Goal: Find specific page/section

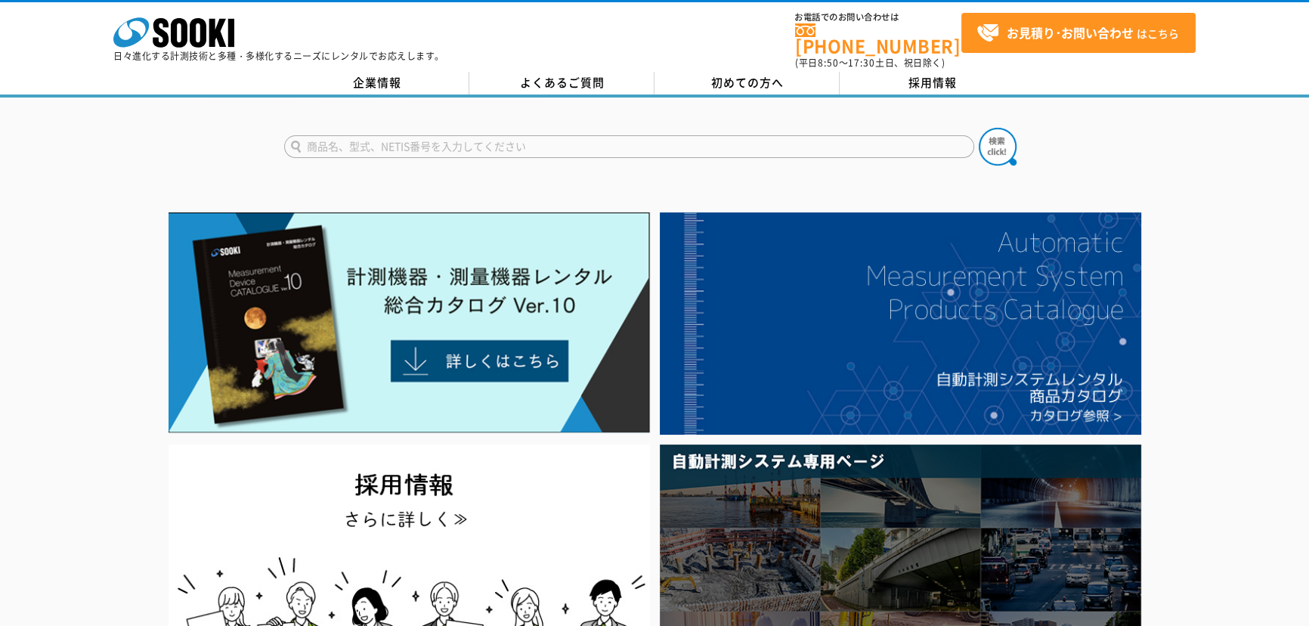
click at [657, 128] on form at bounding box center [654, 149] width 741 height 42
click at [661, 135] on input "text" at bounding box center [629, 146] width 690 height 23
type input "41X"
click at [979, 128] on button at bounding box center [998, 147] width 38 height 38
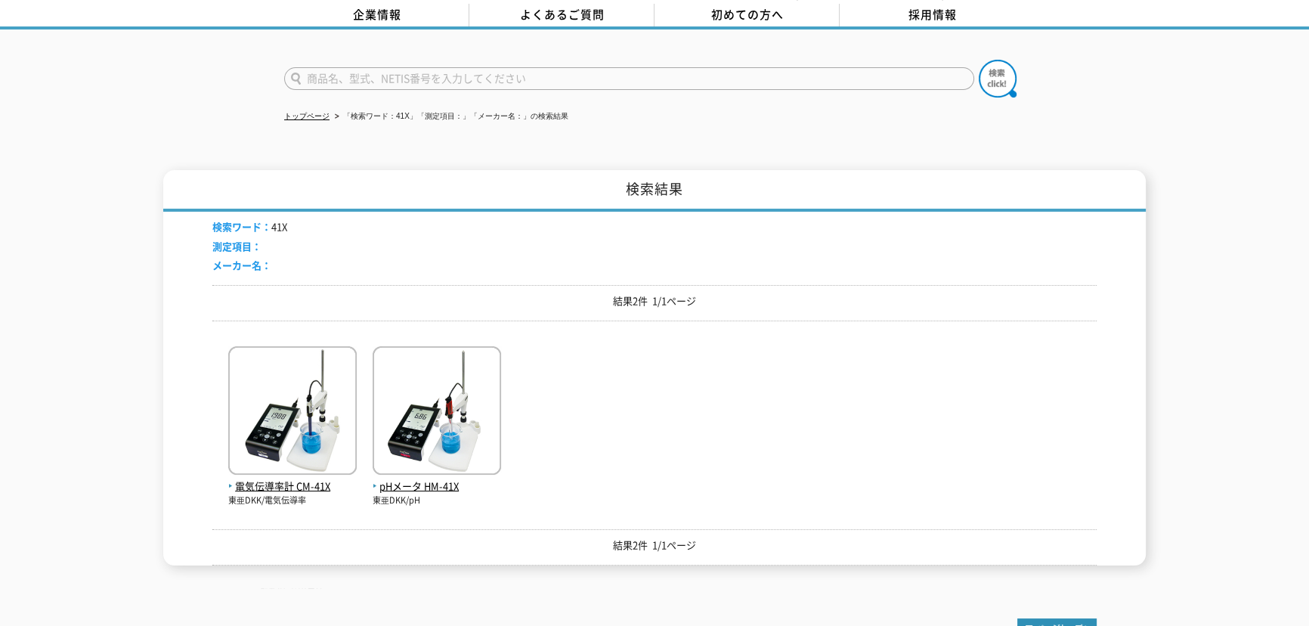
scroll to position [137, 0]
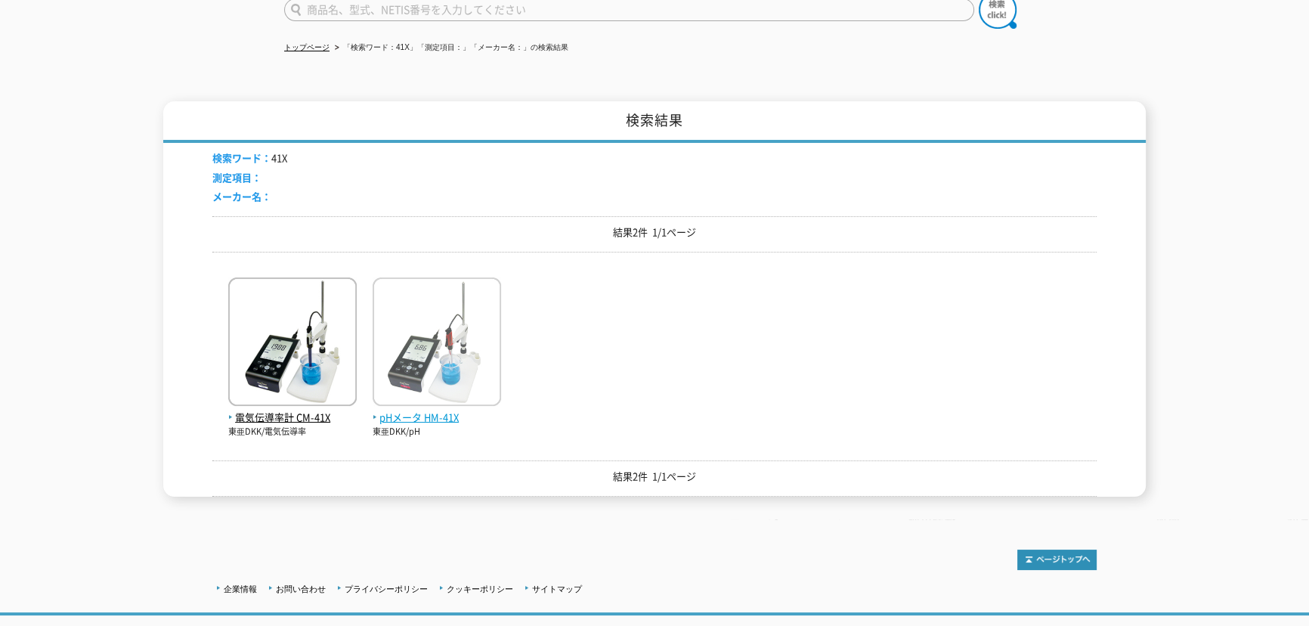
click at [450, 362] on img at bounding box center [437, 343] width 128 height 132
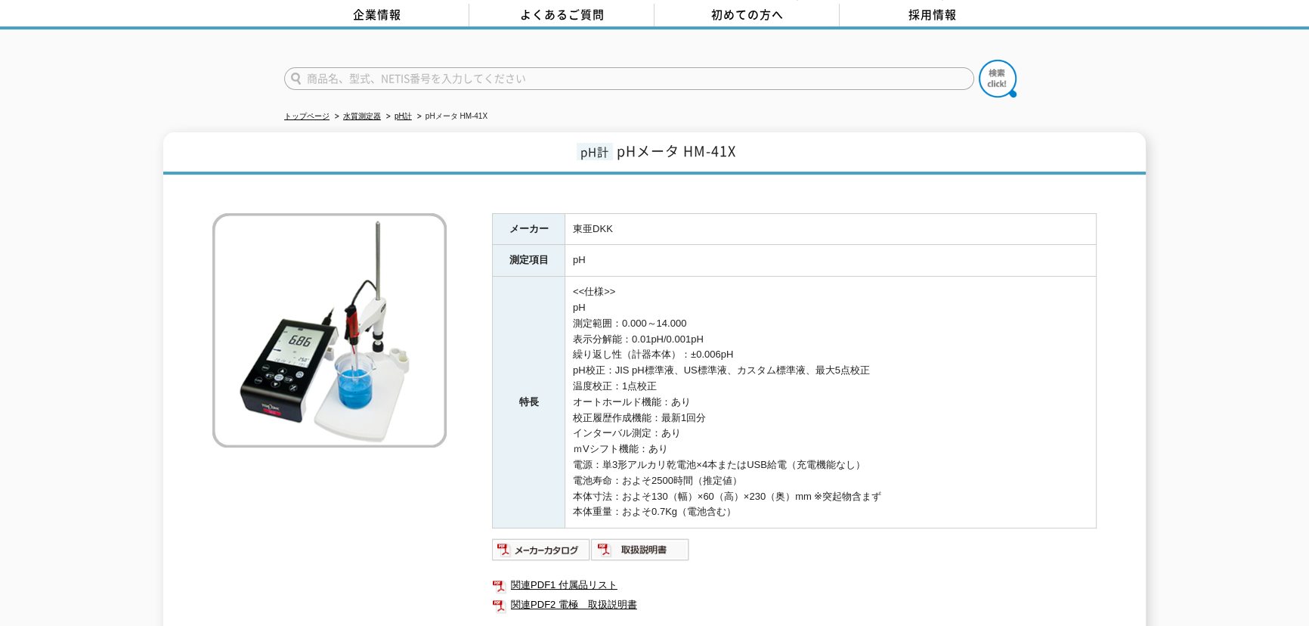
scroll to position [137, 0]
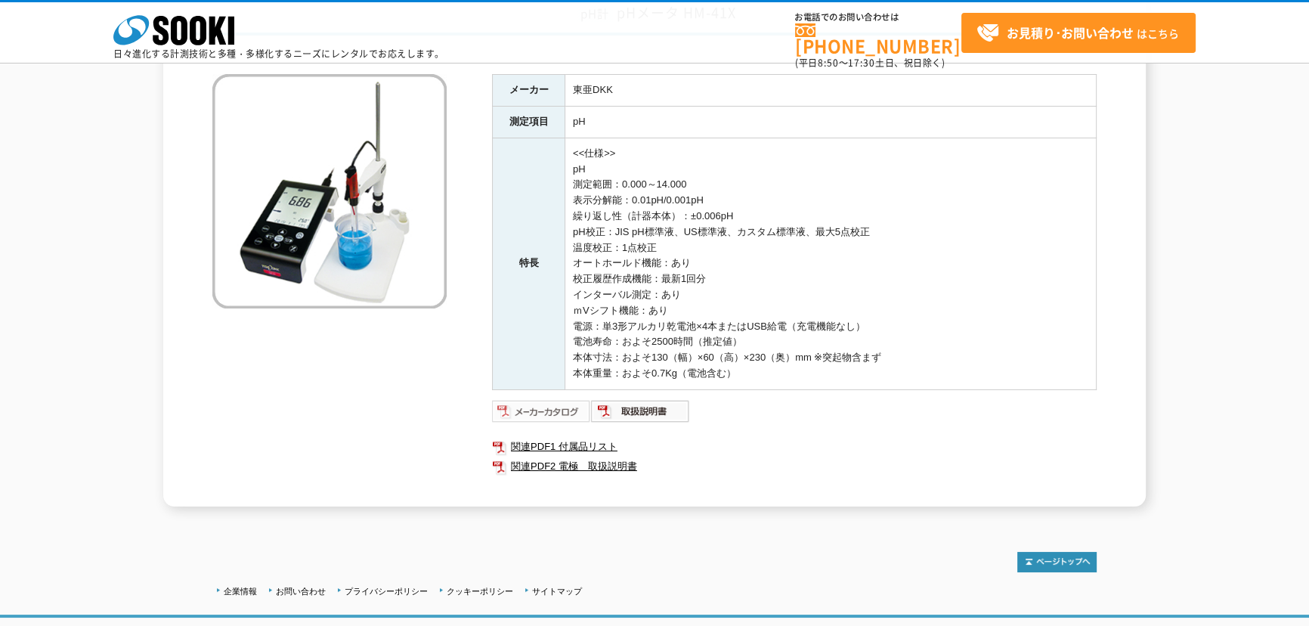
click at [548, 408] on img at bounding box center [541, 411] width 99 height 24
